Goal: Task Accomplishment & Management: Manage account settings

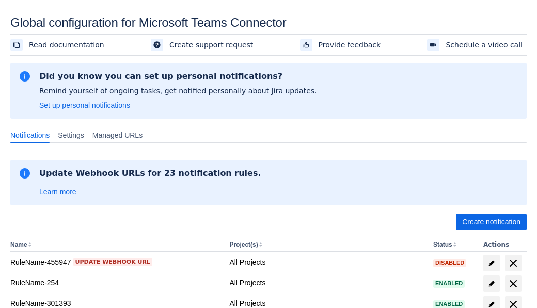
click at [491, 222] on span "Create notification" at bounding box center [491, 222] width 58 height 17
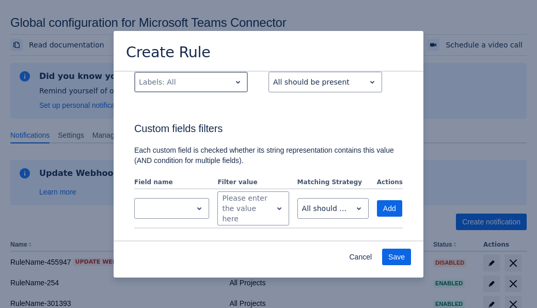
click at [190, 82] on div "Scrollable content" at bounding box center [183, 82] width 88 height 12
type input "404999_label"
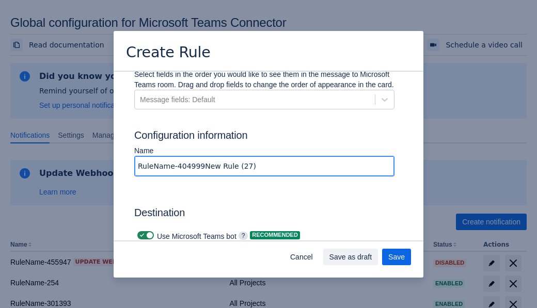
type input "RuleName-404999New Rule (27)"
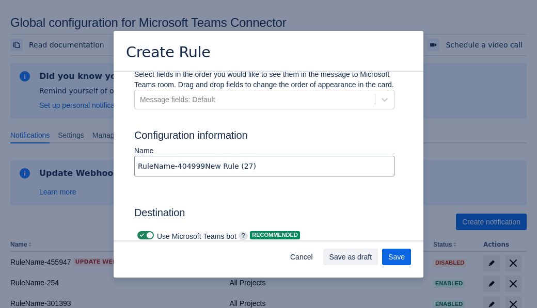
click at [140, 231] on span "Scrollable content" at bounding box center [142, 235] width 8 height 8
click at [140, 232] on input "Scrollable content" at bounding box center [140, 235] width 7 height 7
checkbox input "false"
type input "https://prod-74.westus.logic.azure.com:443/workflows/f11e74d8c9ca438c8769757d73…"
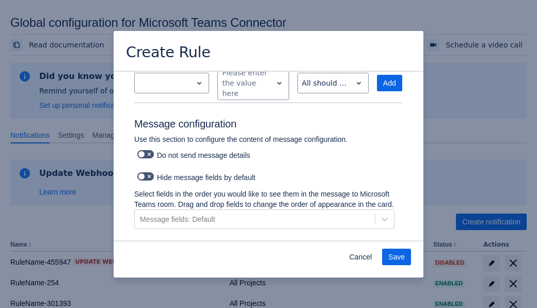
click at [396, 257] on span "Save" at bounding box center [396, 257] width 17 height 17
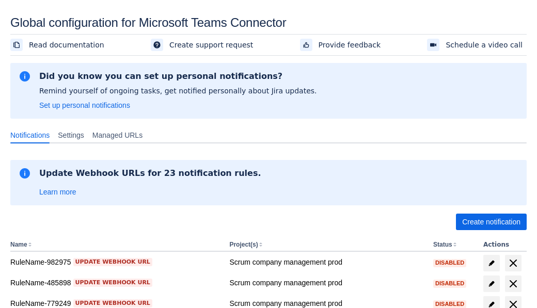
scroll to position [236, 0]
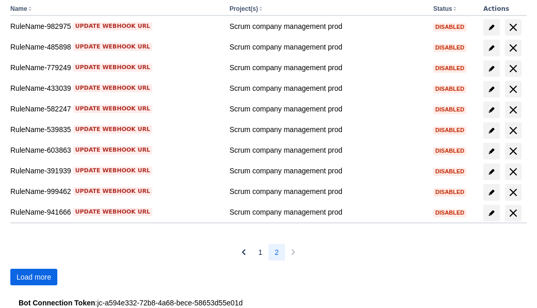
click at [34, 277] on span "Load more" at bounding box center [34, 277] width 35 height 17
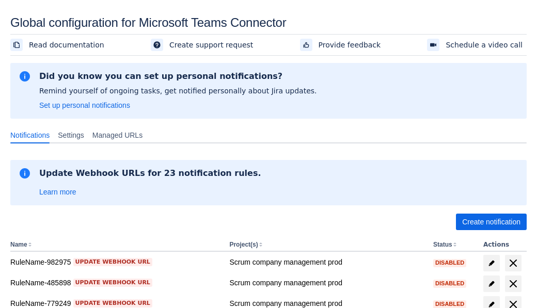
scroll to position [236, 0]
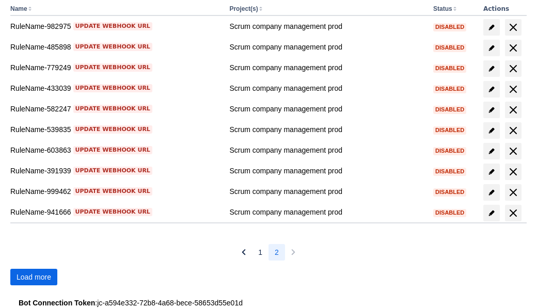
click at [34, 277] on span "Load more" at bounding box center [34, 277] width 35 height 17
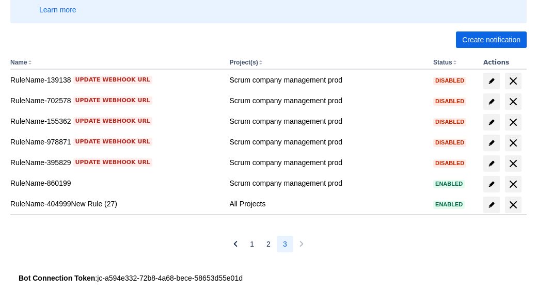
scroll to position [182, 0]
click at [513, 205] on span "delete" at bounding box center [513, 205] width 12 height 12
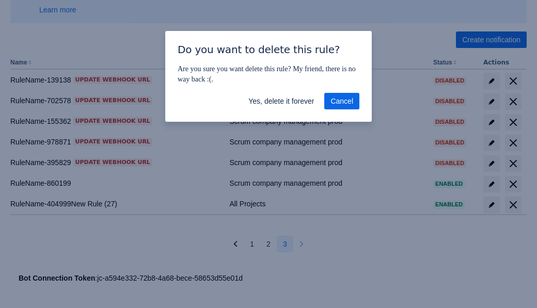
click at [281, 101] on span "Yes, delete it forever" at bounding box center [281, 101] width 66 height 17
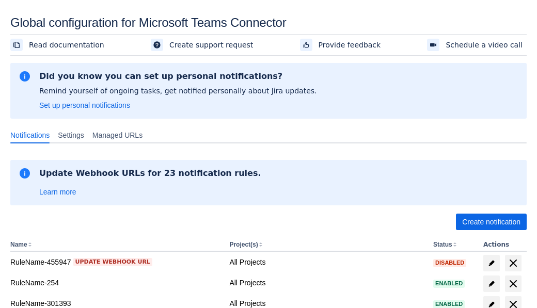
click at [491, 222] on span "Create notification" at bounding box center [491, 222] width 58 height 17
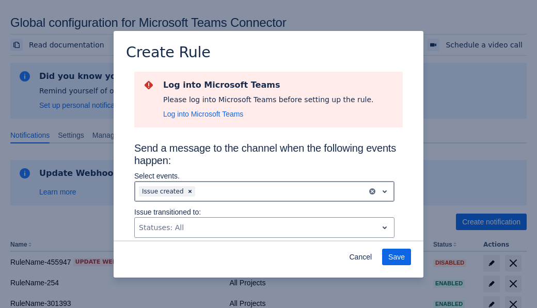
click at [264, 191] on div "Scrollable content" at bounding box center [280, 191] width 166 height 12
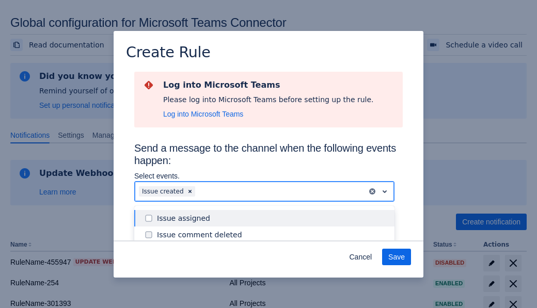
click at [273, 279] on div "Issue created" at bounding box center [272, 284] width 231 height 10
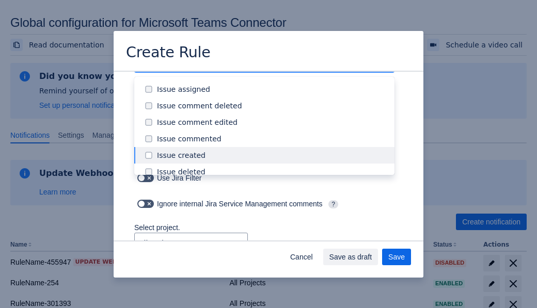
click at [273, 249] on div "Issue updated" at bounding box center [272, 254] width 231 height 10
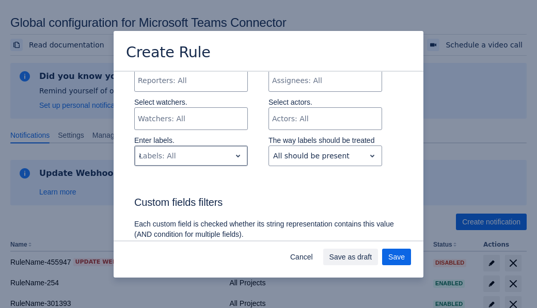
type input "491707_label"
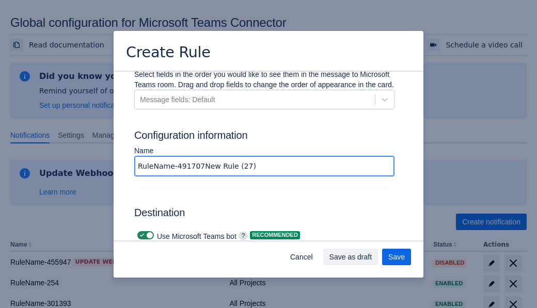
type input "RuleName-491707New Rule (27)"
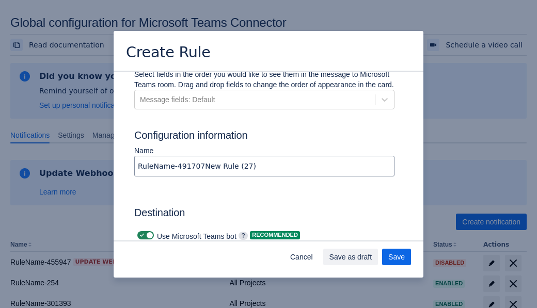
click at [140, 231] on span "Scrollable content" at bounding box center [142, 235] width 8 height 8
click at [140, 232] on input "Scrollable content" at bounding box center [140, 235] width 7 height 7
checkbox input "false"
type input "https://prod-34.westus.logic.azure.com:443/workflows/b225ecea21af403f967199aab2…"
click at [372, 257] on span "Save as draft" at bounding box center [350, 257] width 43 height 17
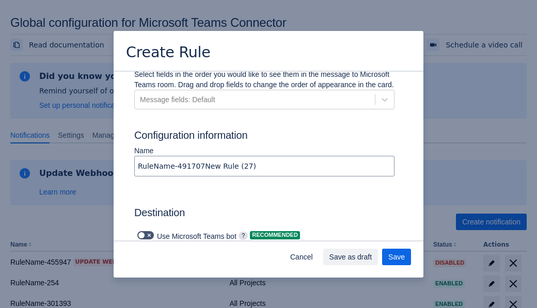
scroll to position [0, 0]
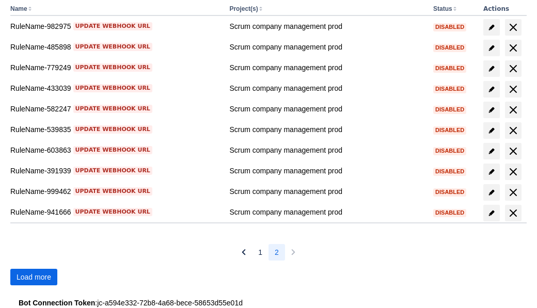
click at [34, 277] on span "Load more" at bounding box center [34, 277] width 35 height 17
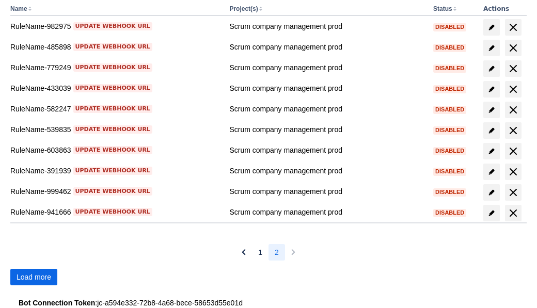
click at [34, 277] on span "Load more" at bounding box center [34, 277] width 35 height 17
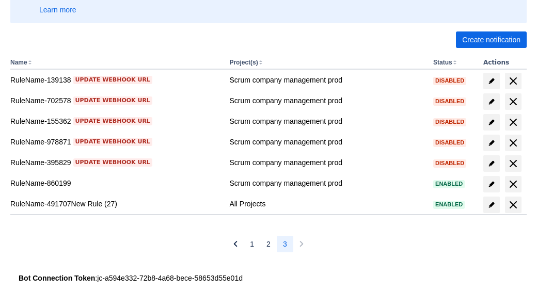
click at [513, 205] on span "delete" at bounding box center [513, 205] width 12 height 12
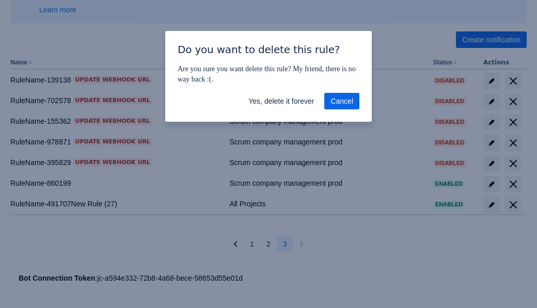
click at [281, 101] on span "Yes, delete it forever" at bounding box center [281, 101] width 66 height 17
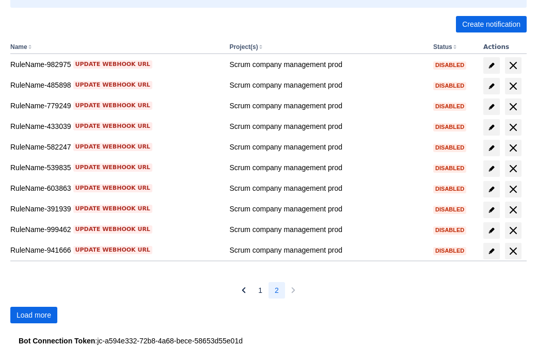
click at [34, 315] on span "Load more" at bounding box center [34, 315] width 35 height 17
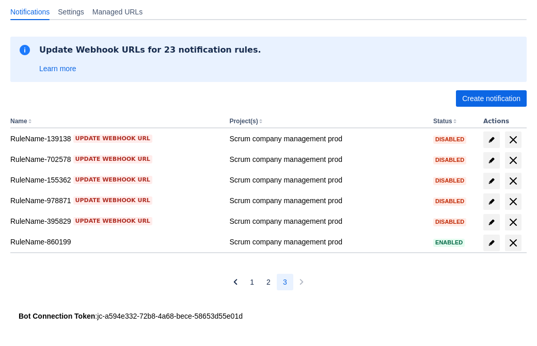
scroll to position [123, 0]
